Goal: Task Accomplishment & Management: Manage account settings

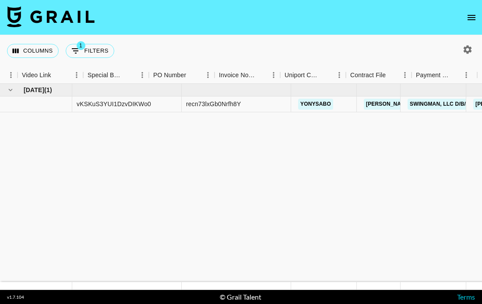
scroll to position [0, 1041]
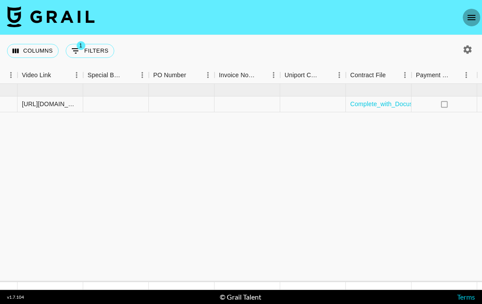
click at [471, 21] on icon "open drawer" at bounding box center [472, 17] width 11 height 11
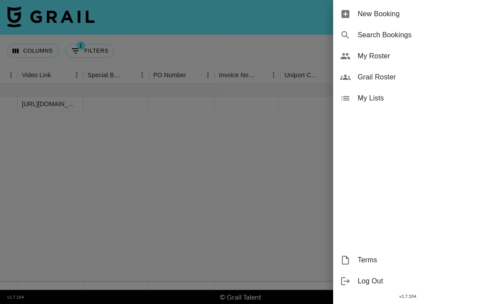
click at [386, 60] on span "My Roster" at bounding box center [416, 56] width 117 height 11
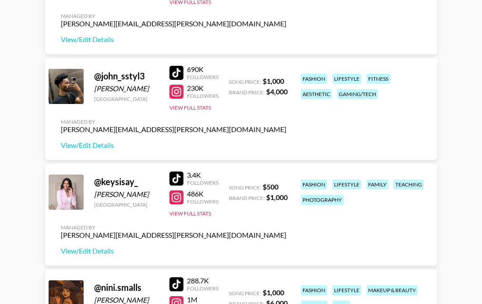
scroll to position [182, 0]
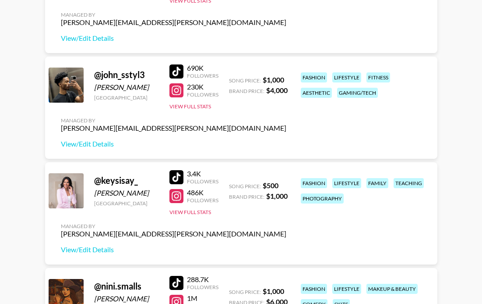
click at [91, 149] on div "Managed By adam.daigle@grail-talent.com View/Edit Details" at bounding box center [174, 132] width 240 height 45
click at [89, 142] on link "View/Edit Details" at bounding box center [174, 143] width 226 height 9
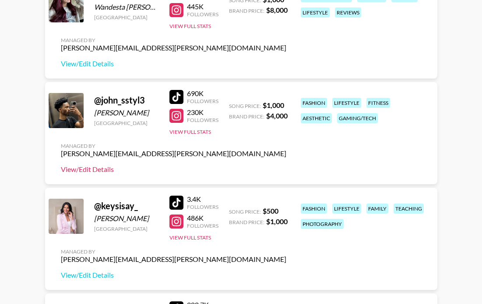
scroll to position [205, 0]
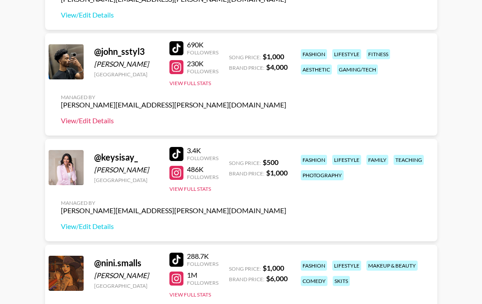
click at [87, 119] on link "View/Edit Details" at bounding box center [174, 120] width 226 height 9
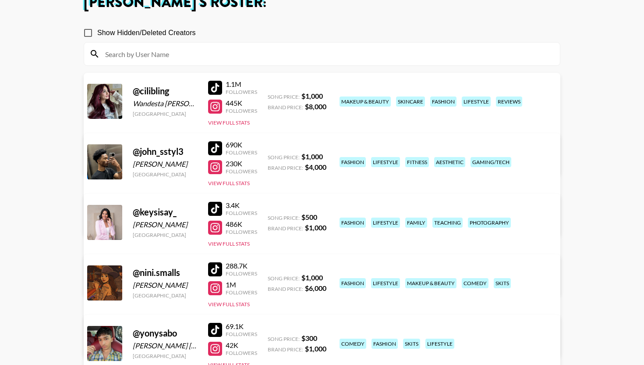
scroll to position [64, 0]
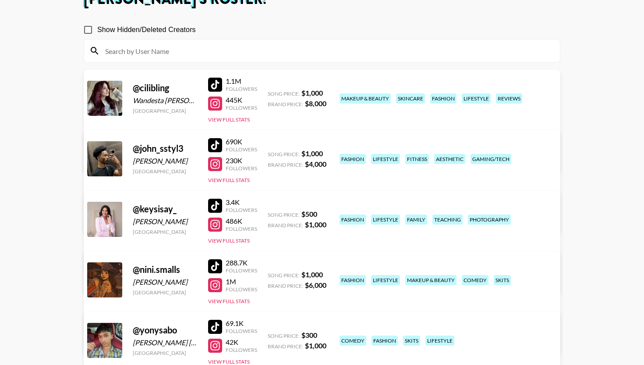
click at [325, 213] on link "View/Edit Details" at bounding box center [212, 217] width 226 height 9
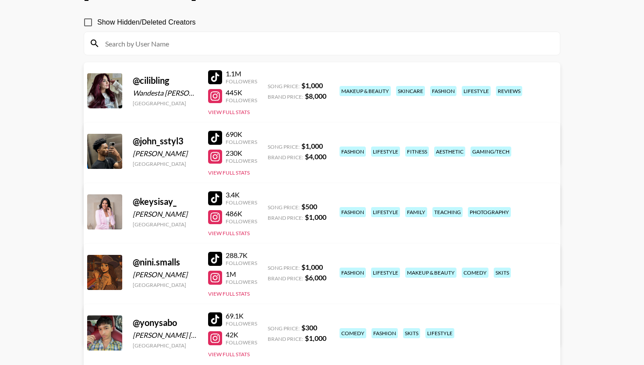
scroll to position [70, 0]
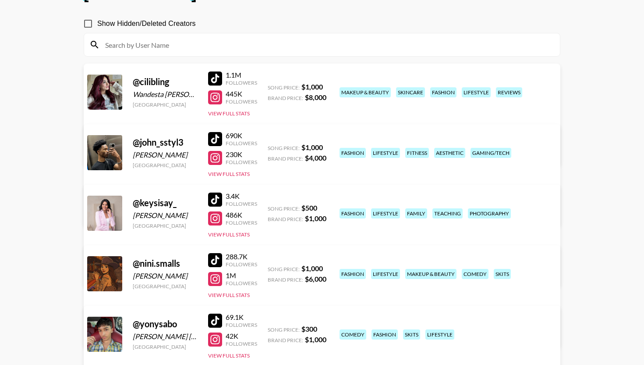
click at [325, 207] on link "View/Edit Details" at bounding box center [212, 211] width 226 height 9
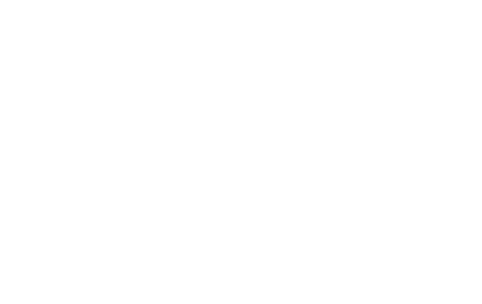
select select "USD"
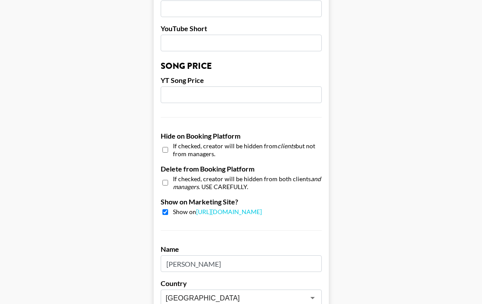
scroll to position [740, 0]
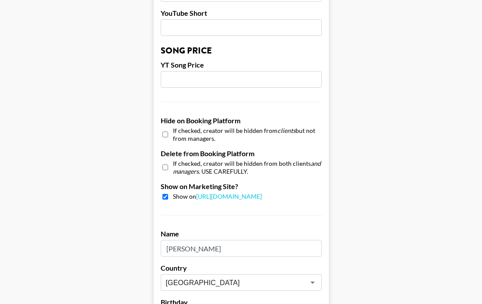
click at [165, 194] on input "checkbox" at bounding box center [166, 197] width 6 height 6
checkbox input "false"
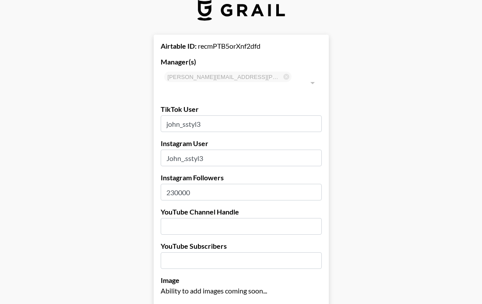
scroll to position [0, 0]
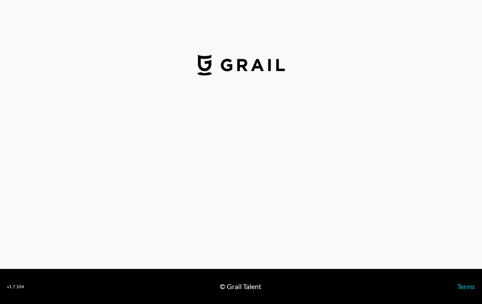
select select "USD"
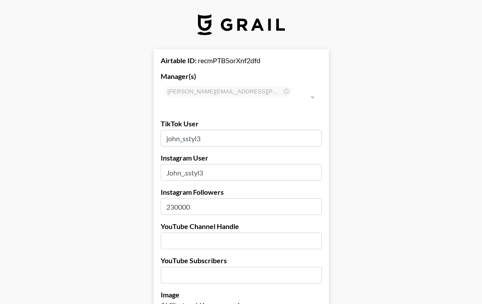
click at [310, 92] on div at bounding box center [312, 97] width 11 height 12
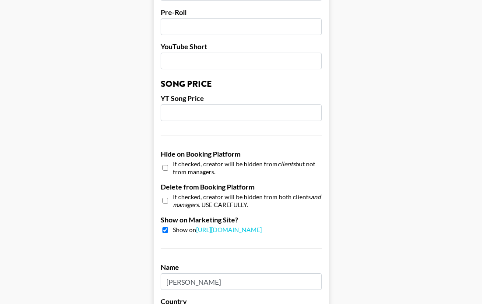
scroll to position [708, 0]
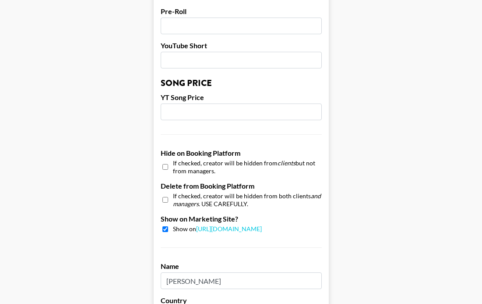
click at [166, 226] on input "checkbox" at bounding box center [166, 229] width 6 height 6
checkbox input "false"
click at [167, 193] on input "checkbox" at bounding box center [166, 199] width 6 height 13
checkbox input "true"
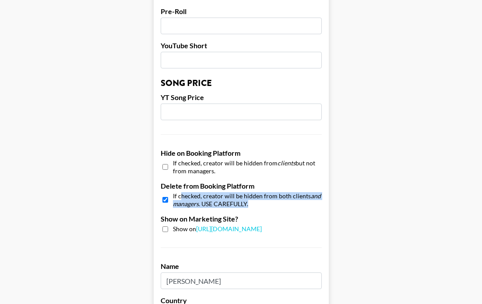
drag, startPoint x: 181, startPoint y: 185, endPoint x: 305, endPoint y: 189, distance: 124.5
click at [305, 192] on span "If checked, creator will be hidden from both clients and managers . USE CAREFUL…" at bounding box center [247, 199] width 149 height 15
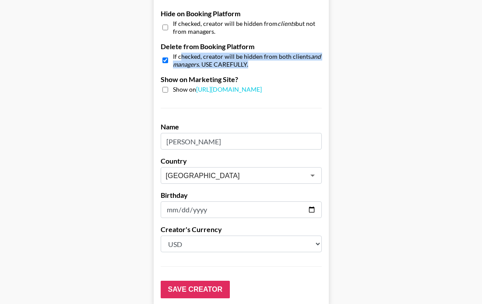
scroll to position [885, 0]
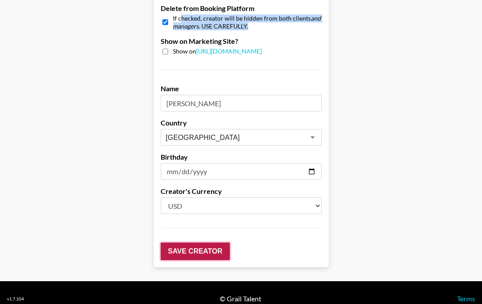
click at [188, 242] on input "Save Creator" at bounding box center [195, 251] width 69 height 18
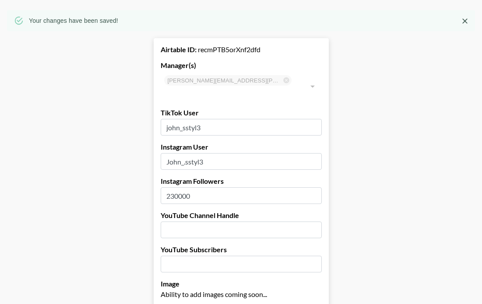
scroll to position [0, 0]
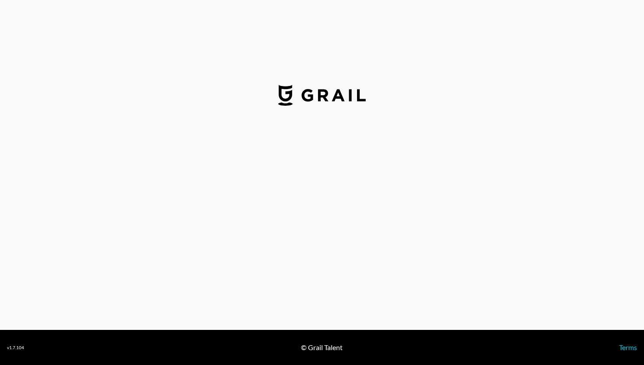
select select "USD"
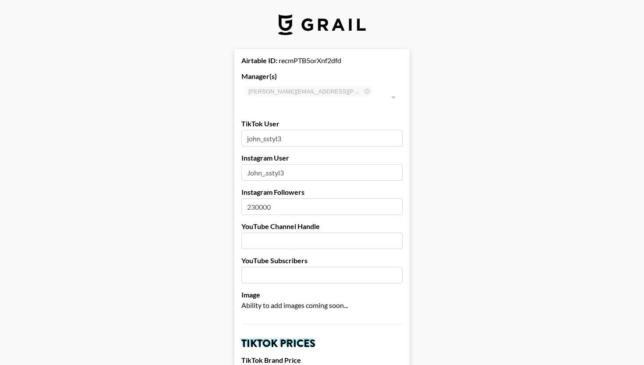
click at [394, 91] on div at bounding box center [392, 97] width 11 height 12
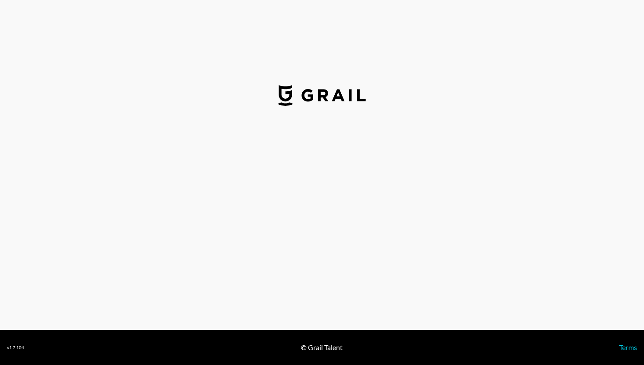
select select "USD"
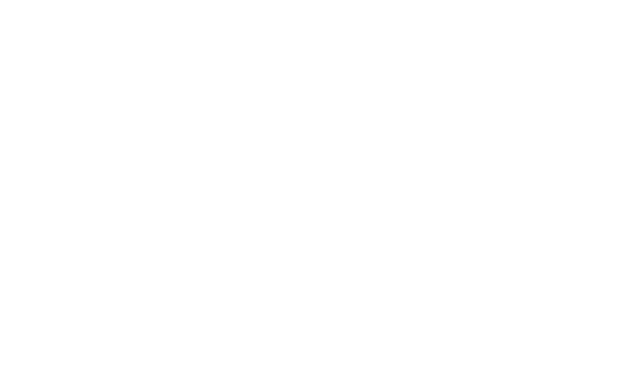
select select "USD"
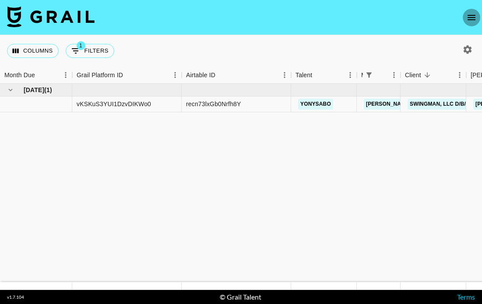
click at [472, 19] on icon "open drawer" at bounding box center [472, 17] width 11 height 11
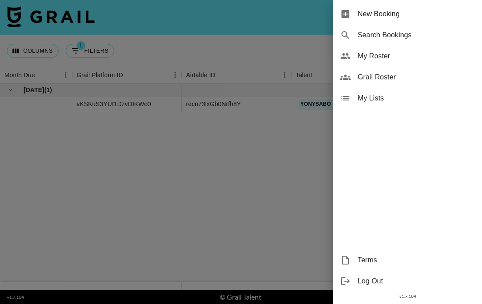
click at [382, 59] on span "My Roster" at bounding box center [416, 56] width 117 height 11
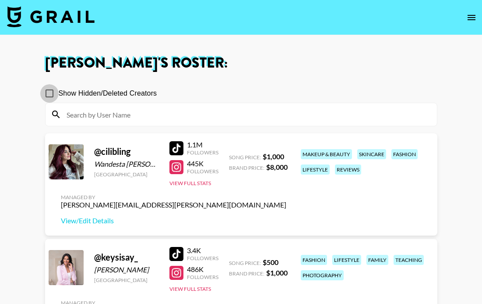
click at [50, 93] on input "Show Hidden/Deleted Creators" at bounding box center [49, 93] width 18 height 18
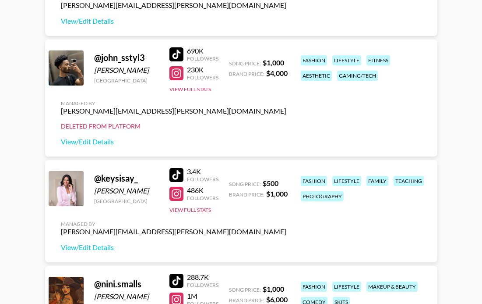
scroll to position [218, 0]
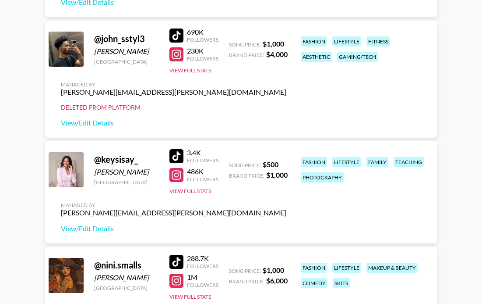
click at [104, 107] on div "Deleted from Platform" at bounding box center [174, 107] width 226 height 8
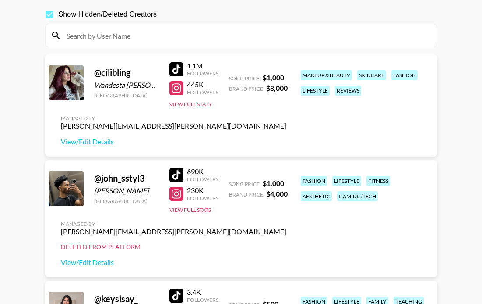
scroll to position [174, 0]
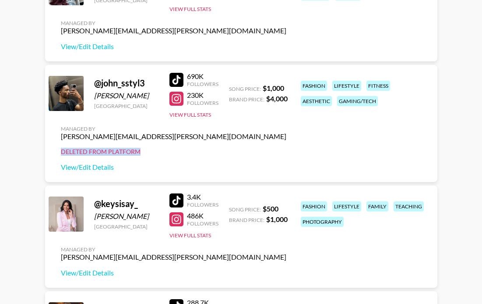
drag, startPoint x: 61, startPoint y: 150, endPoint x: 152, endPoint y: 149, distance: 90.7
click at [152, 149] on div "Managed By [PERSON_NAME][EMAIL_ADDRESS][PERSON_NAME][DOMAIN_NAME] Deleted from …" at bounding box center [174, 148] width 240 height 60
click at [112, 165] on link "View/Edit Details" at bounding box center [174, 167] width 226 height 9
click at [95, 169] on link "View/Edit Details" at bounding box center [174, 167] width 226 height 9
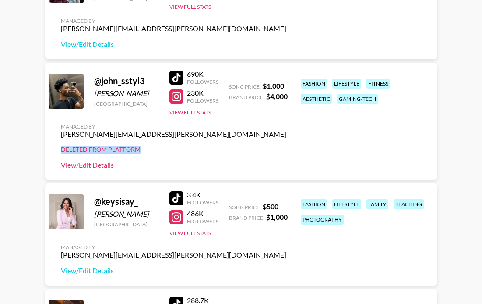
scroll to position [0, 0]
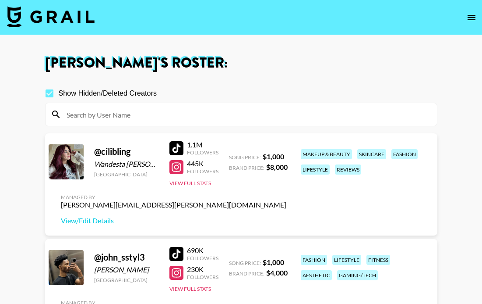
click at [50, 93] on input "Show Hidden/Deleted Creators" at bounding box center [49, 93] width 18 height 18
checkbox input "false"
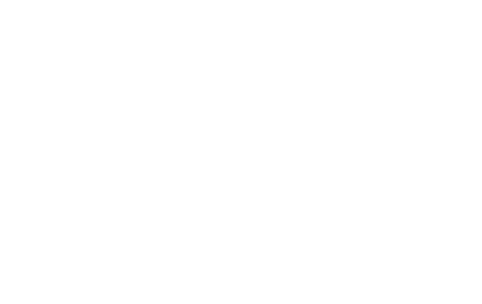
select select "USD"
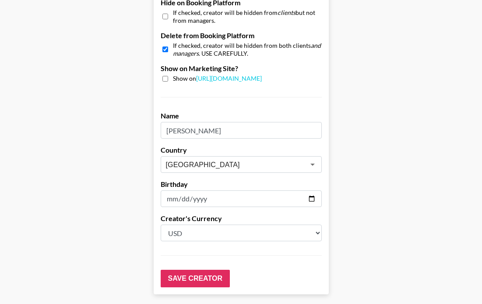
scroll to position [854, 0]
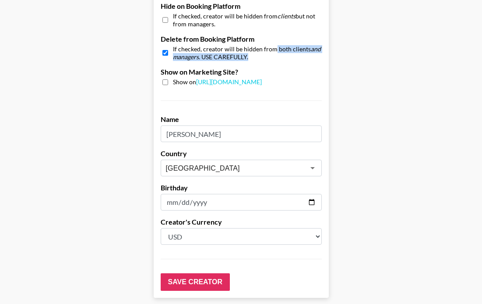
drag, startPoint x: 273, startPoint y: 38, endPoint x: 257, endPoint y: 45, distance: 17.8
click at [257, 45] on span "If checked, creator will be hidden from both clients and managers . USE CAREFUL…" at bounding box center [247, 52] width 149 height 15
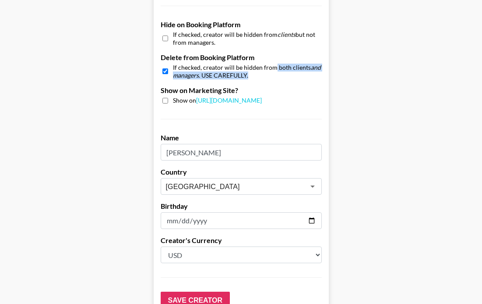
scroll to position [835, 0]
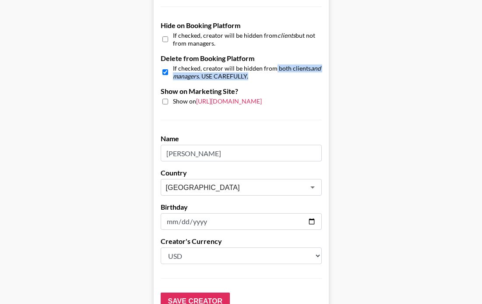
click at [221, 97] on link "[URL][DOMAIN_NAME]" at bounding box center [229, 100] width 66 height 7
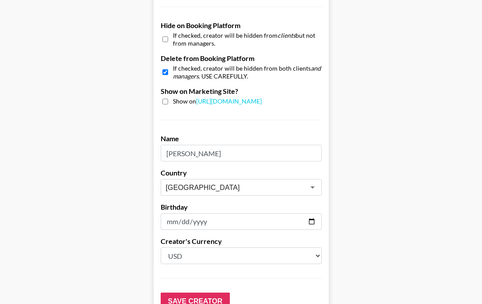
drag, startPoint x: 174, startPoint y: 56, endPoint x: 285, endPoint y: 66, distance: 112.2
click at [285, 66] on span "If checked, creator will be hidden from both clients and managers . USE CAREFUL…" at bounding box center [247, 71] width 149 height 15
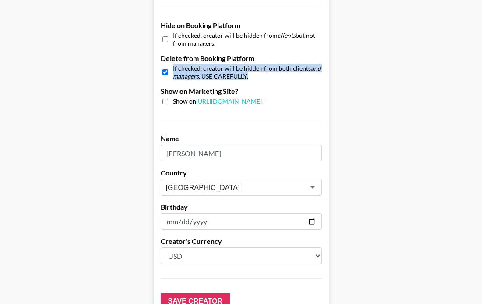
drag, startPoint x: 250, startPoint y: 64, endPoint x: 172, endPoint y: 56, distance: 78.9
click at [172, 64] on div "If checked, creator will be hidden from both clients and managers . USE CAREFUL…" at bounding box center [241, 71] width 161 height 15
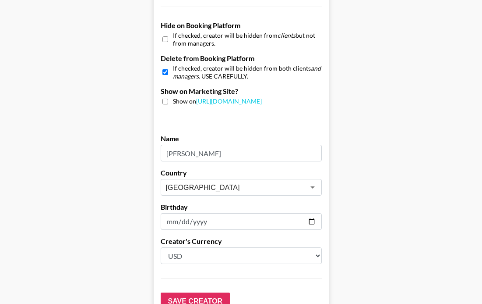
click at [177, 64] on span "If checked, creator will be hidden from both clients and managers . USE CAREFUL…" at bounding box center [247, 71] width 149 height 15
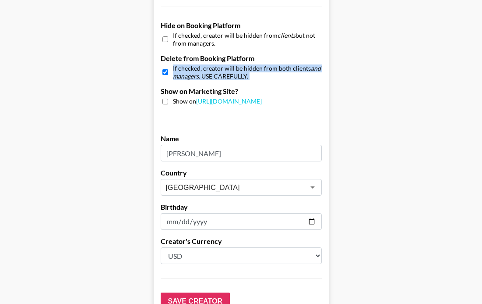
drag, startPoint x: 172, startPoint y: 56, endPoint x: 283, endPoint y: 69, distance: 111.6
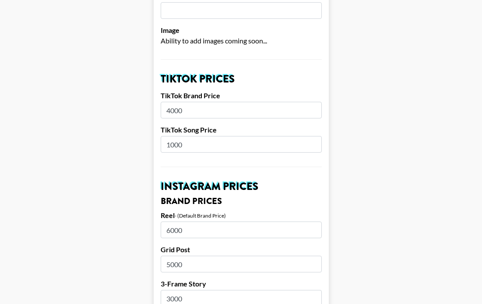
scroll to position [0, 0]
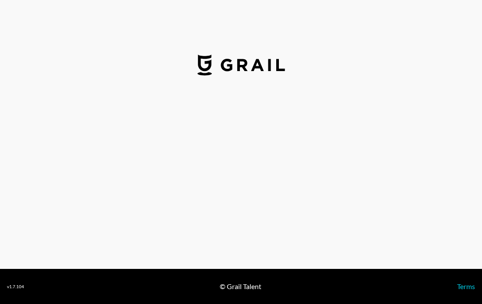
select select "USD"
